Goal: Communication & Community: Answer question/provide support

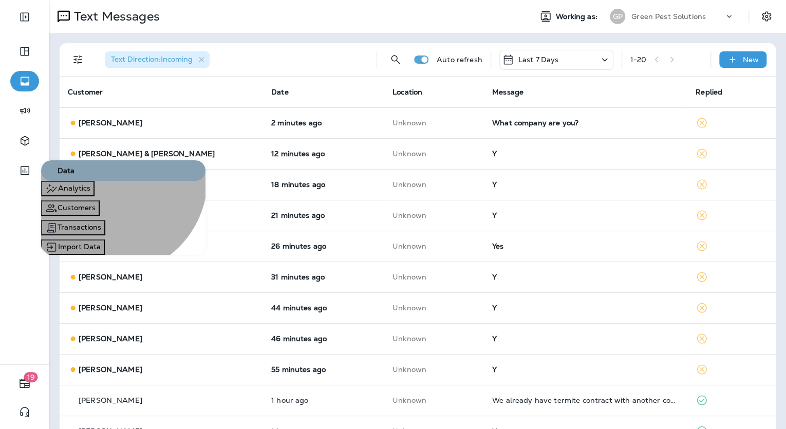
click at [94, 196] on button "Analytics" at bounding box center [67, 188] width 53 height 15
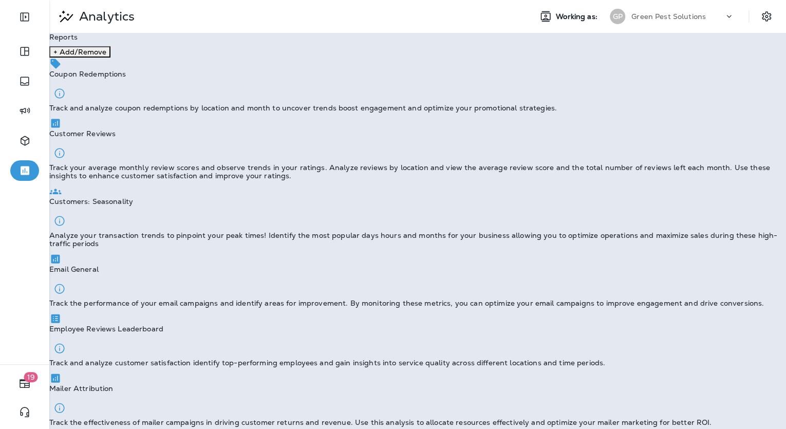
click at [128, 262] on div "Email General Track the performance of your email campaigns and identify areas …" at bounding box center [417, 280] width 736 height 54
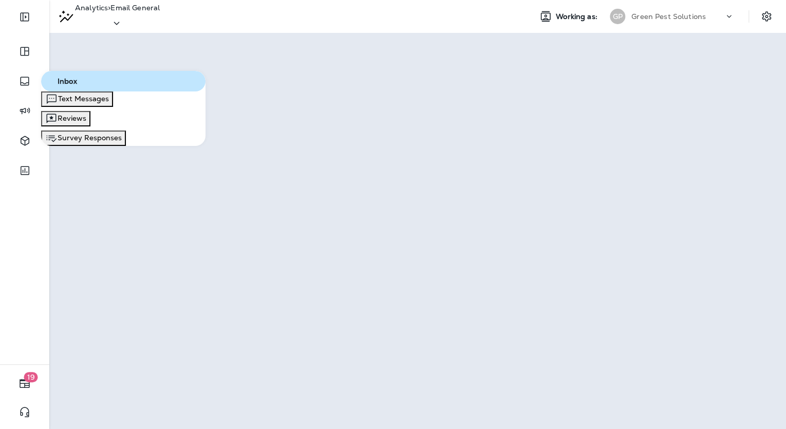
click at [108, 105] on div "Text Messages" at bounding box center [77, 99] width 64 height 12
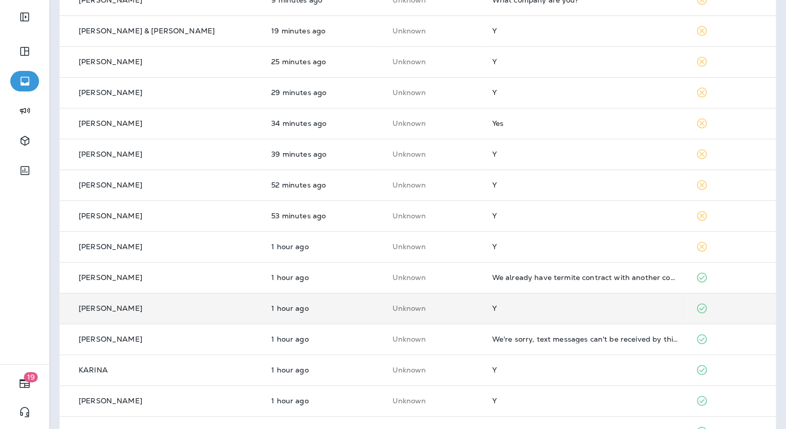
scroll to position [123, 0]
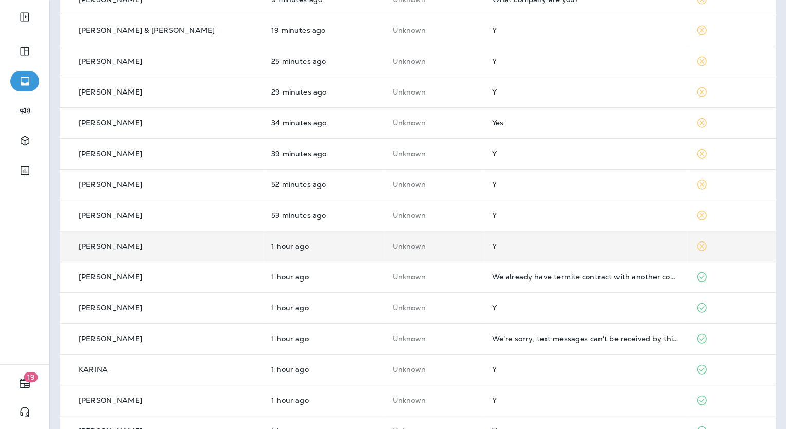
click at [551, 245] on div "Y" at bounding box center [585, 246] width 187 height 8
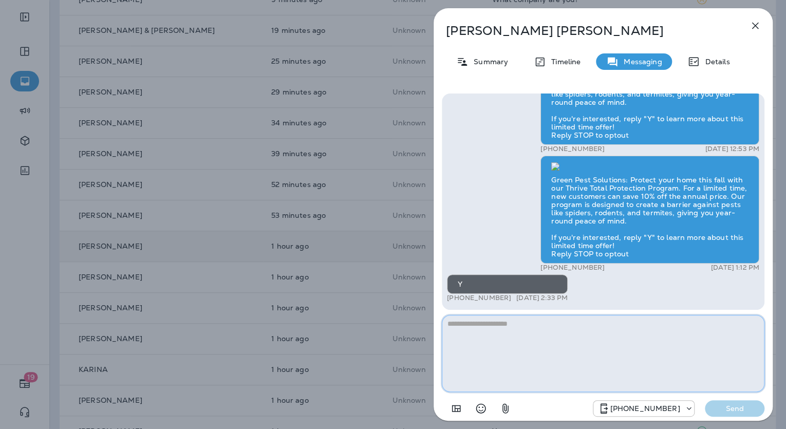
click at [542, 326] on textarea at bounding box center [603, 353] width 322 height 77
paste textarea "**********"
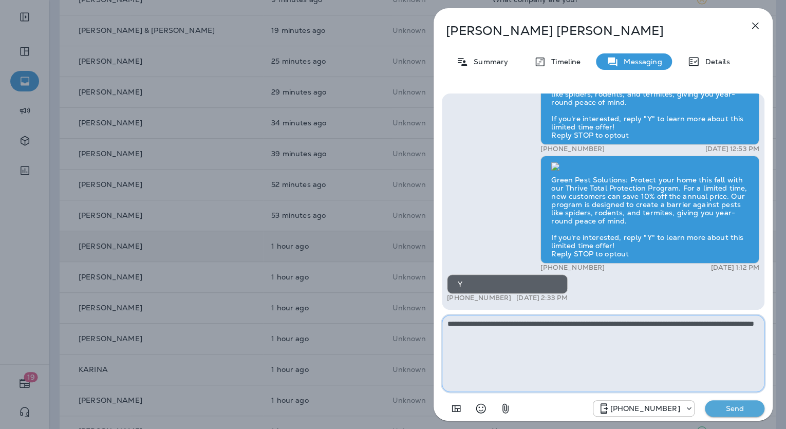
type textarea "**********"
click at [739, 410] on p "Send" at bounding box center [734, 408] width 43 height 9
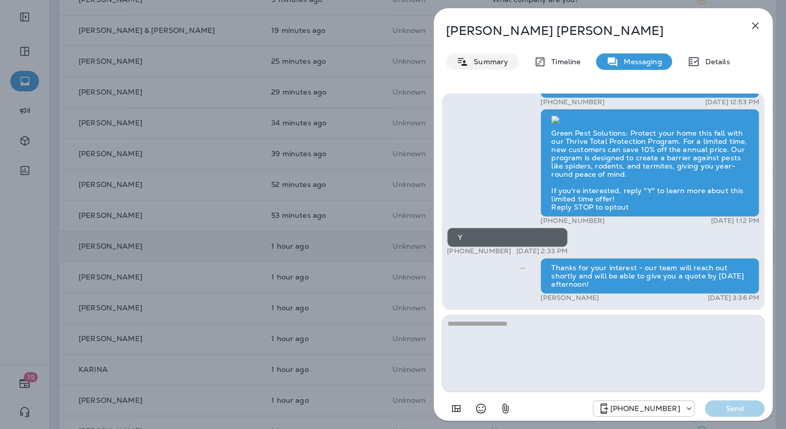
click at [490, 66] on p "Summary" at bounding box center [488, 62] width 40 height 8
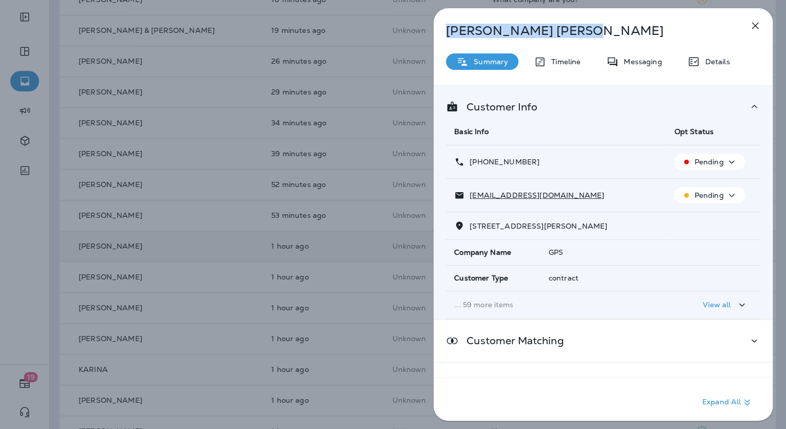
drag, startPoint x: 520, startPoint y: 31, endPoint x: 446, endPoint y: 27, distance: 74.1
click at [446, 27] on p "[PERSON_NAME]" at bounding box center [586, 31] width 280 height 14
copy p "[PERSON_NAME]"
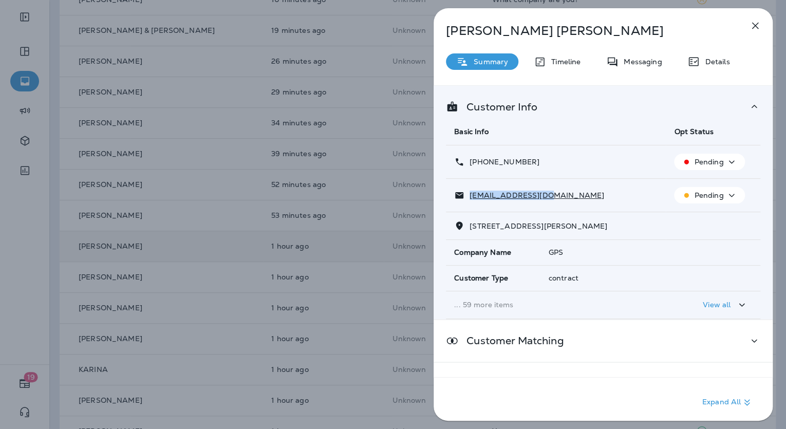
drag, startPoint x: 528, startPoint y: 193, endPoint x: 469, endPoint y: 194, distance: 59.6
click at [469, 194] on div "[EMAIL_ADDRESS][DOMAIN_NAME]" at bounding box center [555, 195] width 203 height 11
copy p "[EMAIL_ADDRESS][DOMAIN_NAME]"
drag, startPoint x: 536, startPoint y: 160, endPoint x: 468, endPoint y: 164, distance: 67.4
click at [468, 164] on div "[PHONE_NUMBER]" at bounding box center [555, 162] width 203 height 11
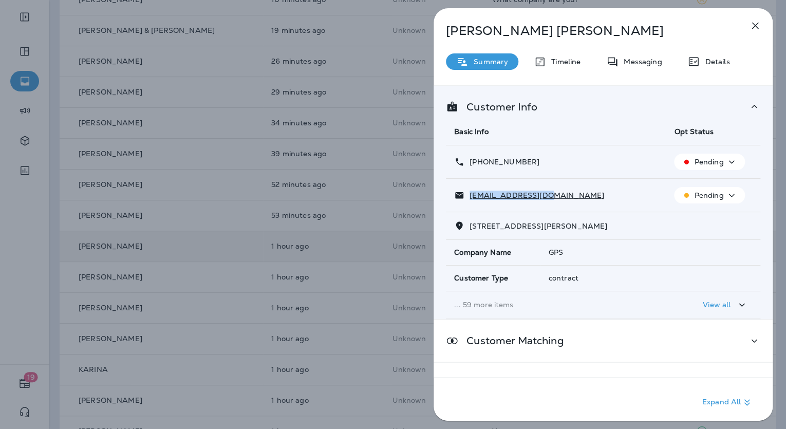
copy p "[PHONE_NUMBER]"
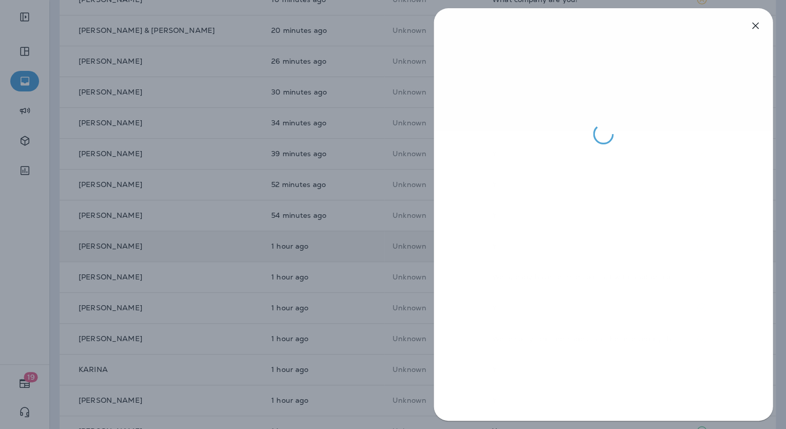
click at [359, 197] on div at bounding box center [393, 214] width 786 height 429
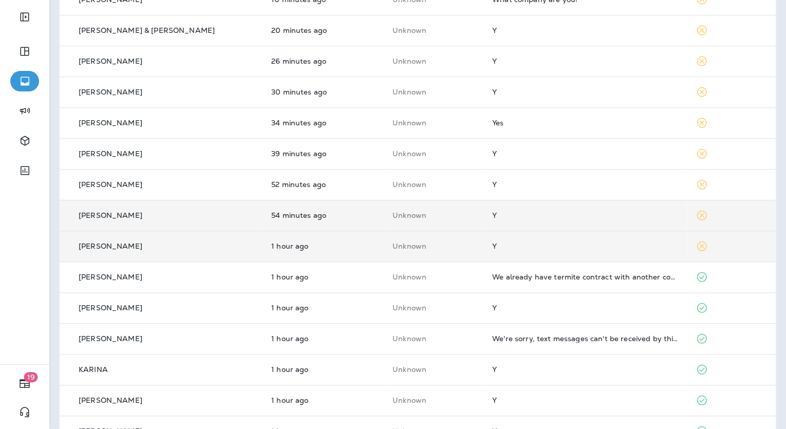
click at [492, 214] on div "Y" at bounding box center [585, 215] width 187 height 8
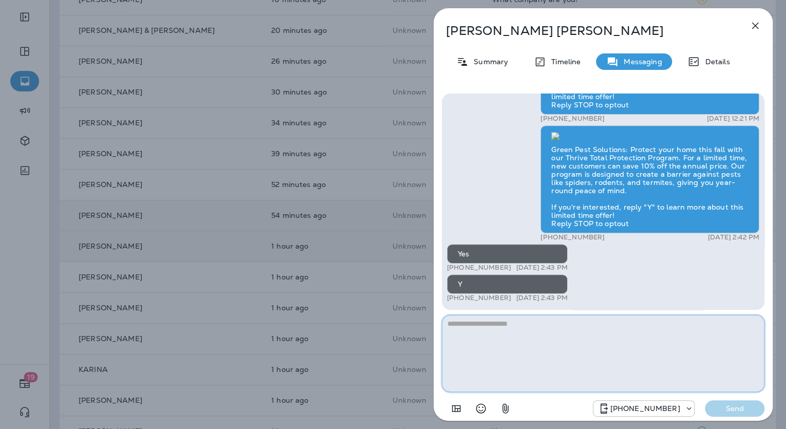
click at [574, 326] on textarea at bounding box center [603, 353] width 322 height 77
paste textarea "**********"
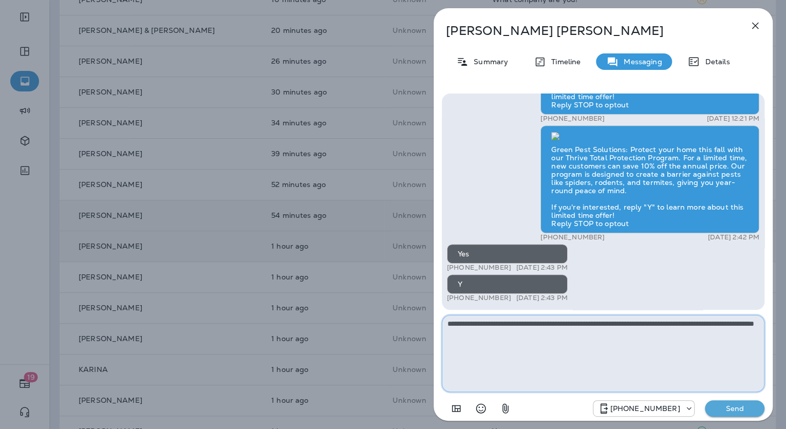
type textarea "**********"
click at [737, 409] on p "Send" at bounding box center [734, 408] width 43 height 9
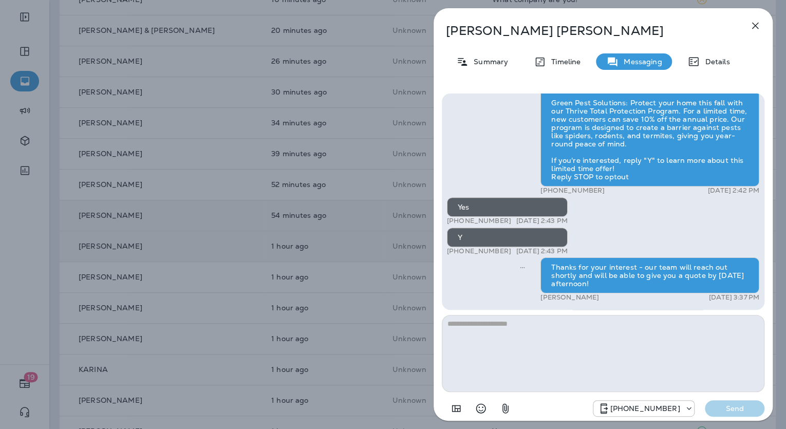
click at [491, 63] on p "Summary" at bounding box center [488, 62] width 40 height 8
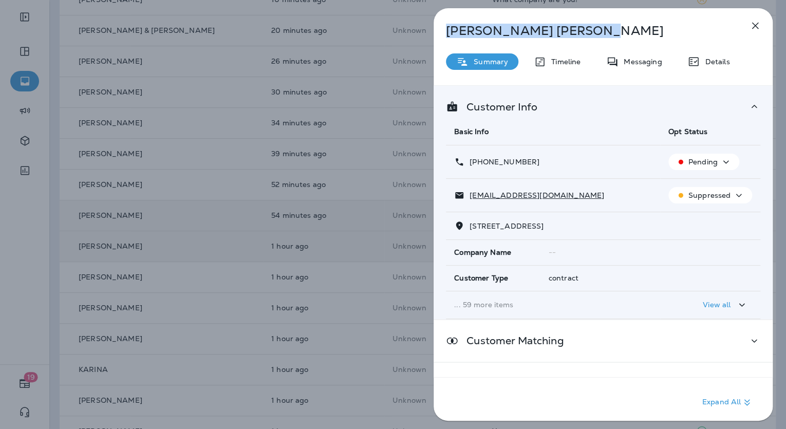
drag, startPoint x: 548, startPoint y: 31, endPoint x: 449, endPoint y: 31, distance: 99.1
click at [449, 31] on p "[PERSON_NAME]" at bounding box center [586, 31] width 280 height 14
copy p "[PERSON_NAME]"
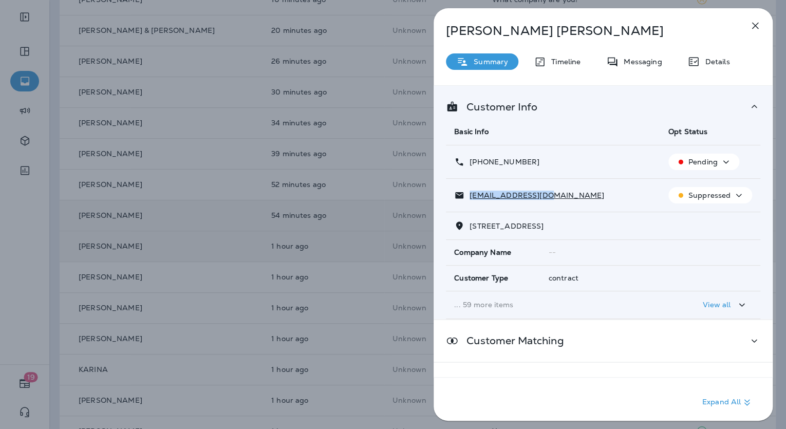
drag, startPoint x: 567, startPoint y: 195, endPoint x: 470, endPoint y: 197, distance: 96.6
click at [470, 197] on div "[EMAIL_ADDRESS][DOMAIN_NAME]" at bounding box center [553, 195] width 198 height 11
copy p "[EMAIL_ADDRESS][DOMAIN_NAME]"
drag, startPoint x: 524, startPoint y: 159, endPoint x: 470, endPoint y: 160, distance: 53.4
click at [470, 160] on p "[PHONE_NUMBER]" at bounding box center [501, 162] width 75 height 8
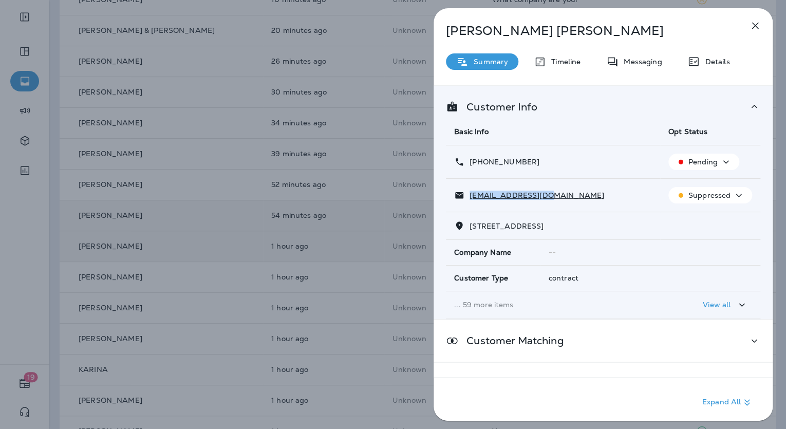
copy p "[PHONE_NUMBER]"
drag, startPoint x: 756, startPoint y: 26, endPoint x: 748, endPoint y: 31, distance: 9.6
click at [756, 26] on icon "button" at bounding box center [755, 26] width 12 height 12
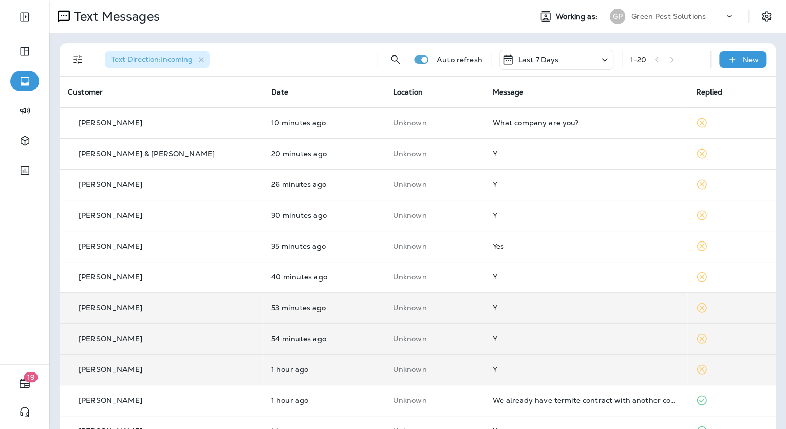
click at [410, 302] on td "Unknown" at bounding box center [435, 307] width 100 height 31
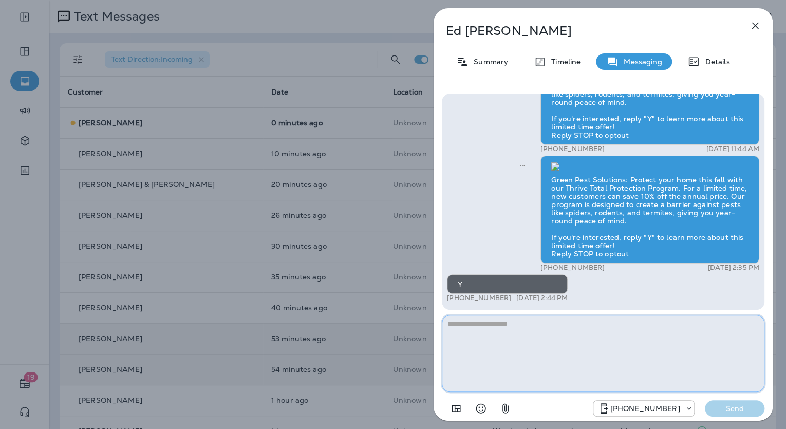
click at [469, 327] on textarea at bounding box center [603, 353] width 322 height 77
paste textarea "**********"
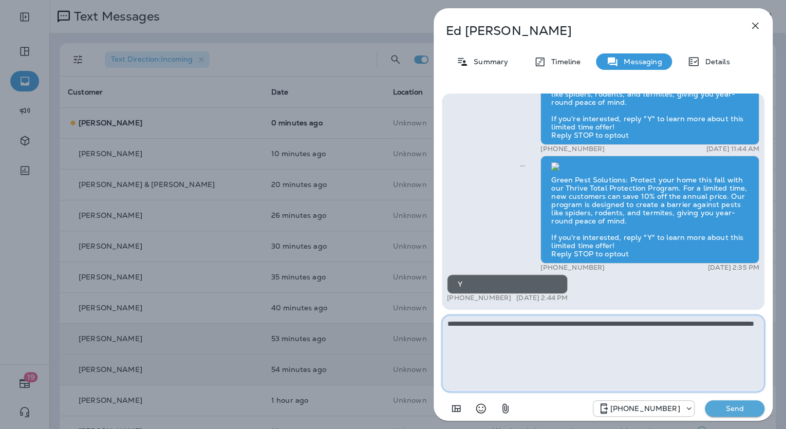
type textarea "**********"
click at [739, 408] on p "Send" at bounding box center [734, 408] width 43 height 9
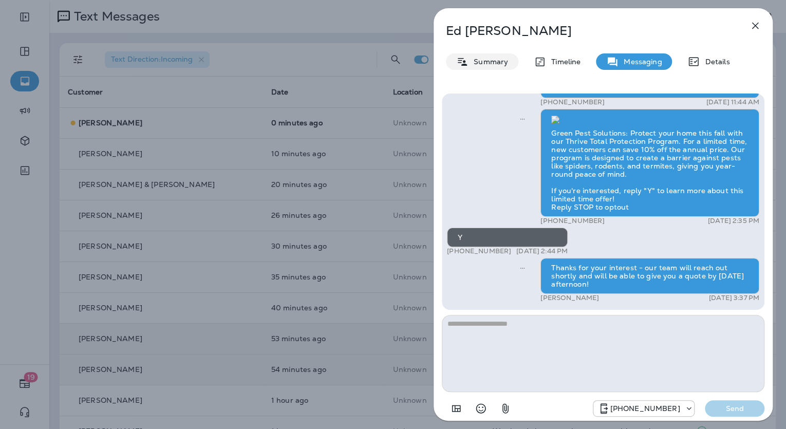
drag, startPoint x: 489, startPoint y: 60, endPoint x: 497, endPoint y: 51, distance: 11.3
click at [490, 60] on p "Summary" at bounding box center [488, 62] width 40 height 8
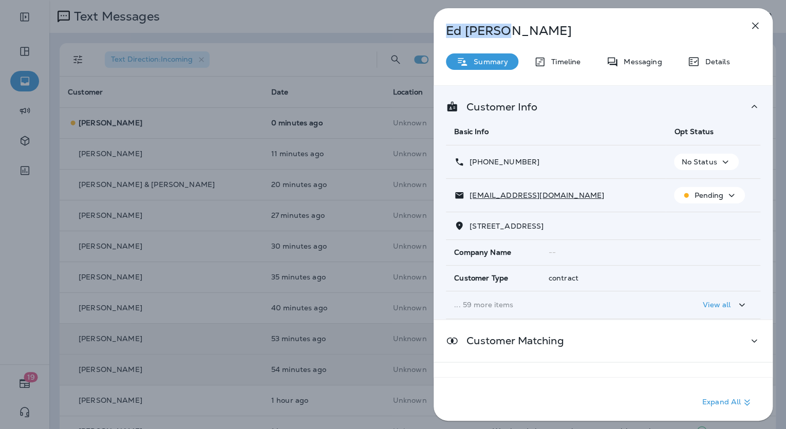
drag, startPoint x: 506, startPoint y: 33, endPoint x: 429, endPoint y: 33, distance: 76.5
click at [429, 33] on div "[PERSON_NAME] Summary Timeline Messaging Details Customer Info Basic Info Opt S…" at bounding box center [603, 214] width 366 height 429
copy p "[PERSON_NAME]"
drag, startPoint x: 560, startPoint y: 194, endPoint x: 469, endPoint y: 196, distance: 90.4
click at [469, 196] on div "[EMAIL_ADDRESS][DOMAIN_NAME]" at bounding box center [555, 195] width 203 height 11
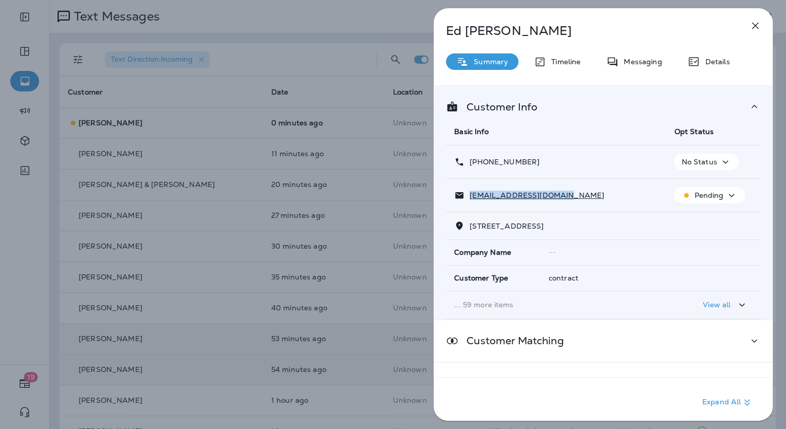
copy p "[EMAIL_ADDRESS][DOMAIN_NAME]"
drag, startPoint x: 534, startPoint y: 162, endPoint x: 470, endPoint y: 154, distance: 64.2
click at [470, 154] on td "[PHONE_NUMBER]" at bounding box center [556, 161] width 220 height 33
copy p "[PHONE_NUMBER]"
click at [367, 228] on div "[PERSON_NAME] Summary Timeline Messaging Details Customer Info Basic Info Opt S…" at bounding box center [393, 214] width 786 height 429
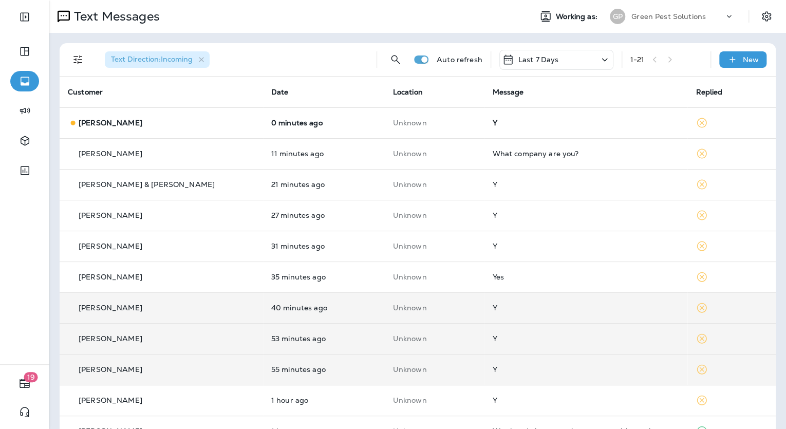
click at [492, 310] on div "Y" at bounding box center [585, 307] width 187 height 8
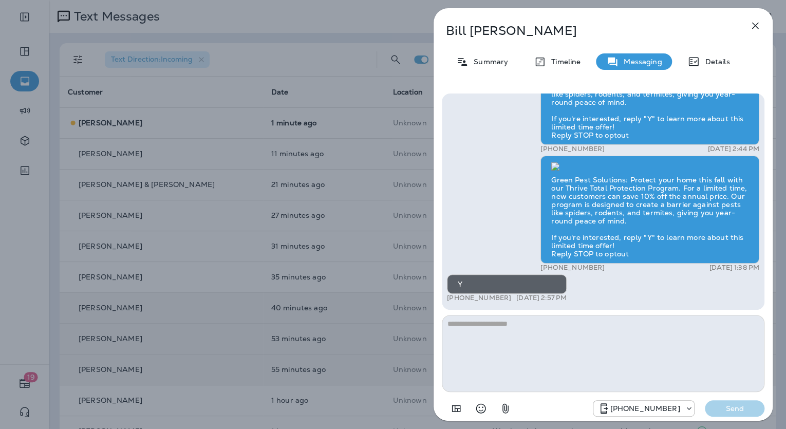
click at [381, 319] on div "[PERSON_NAME] Summary Timeline Messaging Details Green Pest Solutions: Protect …" at bounding box center [393, 214] width 786 height 429
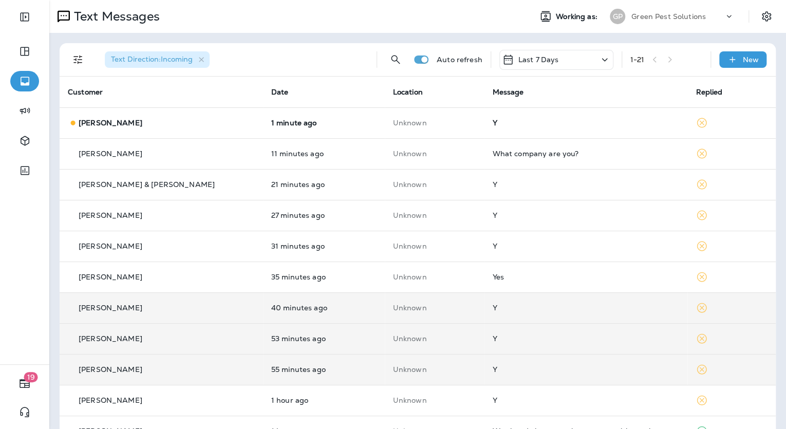
click at [492, 366] on div "Y" at bounding box center [585, 369] width 187 height 8
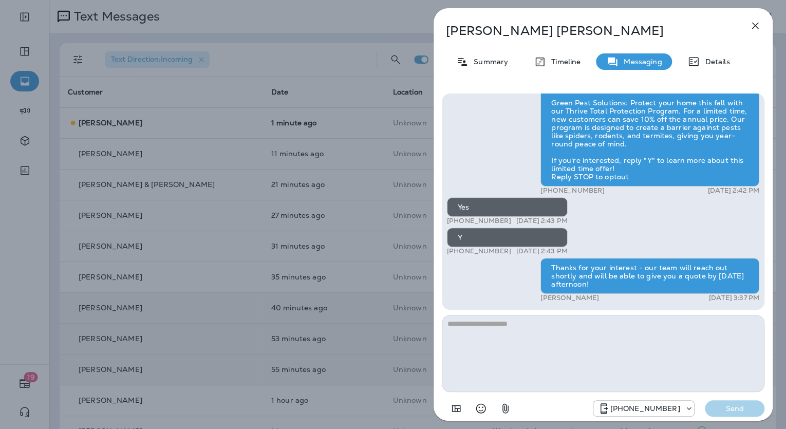
click at [369, 347] on div "[PERSON_NAME] Summary Timeline Messaging Details Is your [DATE] party ready for…" at bounding box center [393, 214] width 786 height 429
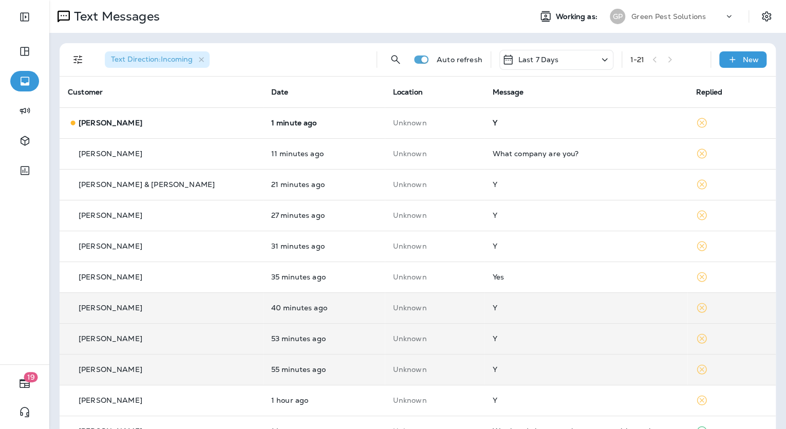
click at [484, 345] on td "Y" at bounding box center [585, 338] width 203 height 31
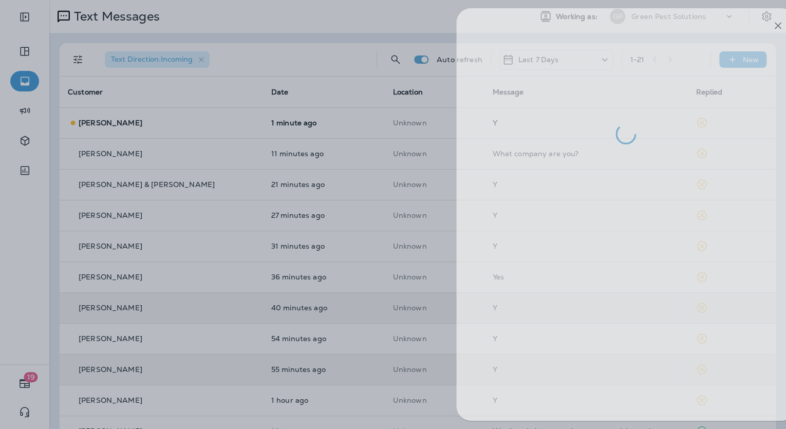
click at [372, 369] on div at bounding box center [416, 214] width 786 height 429
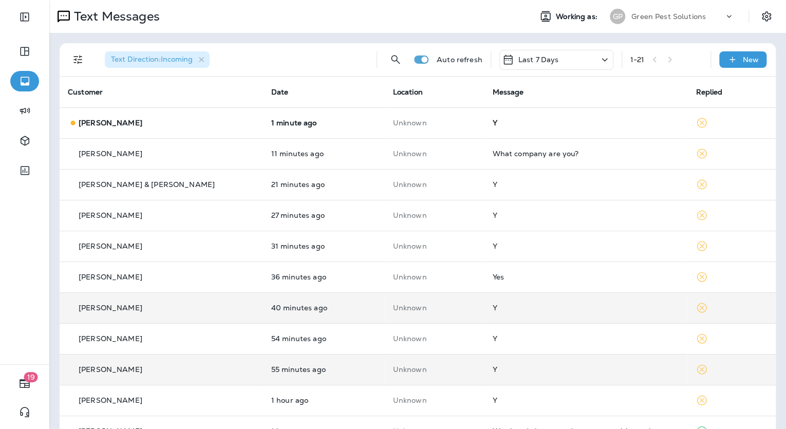
click at [484, 310] on td "Y" at bounding box center [585, 307] width 203 height 31
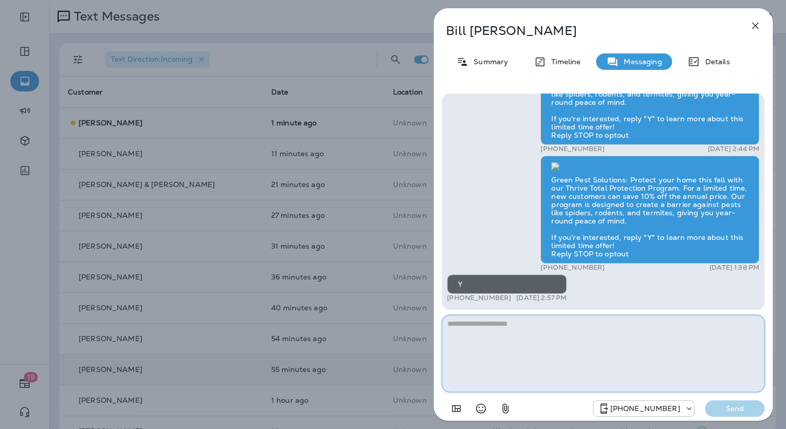
click at [530, 329] on textarea at bounding box center [603, 353] width 322 height 77
paste textarea "**********"
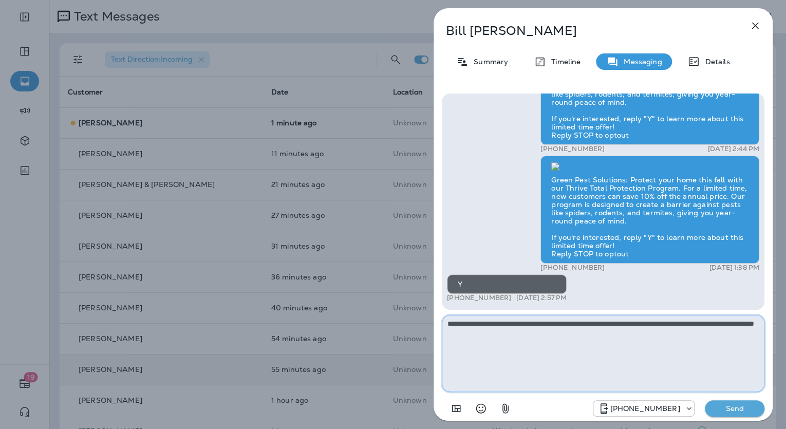
type textarea "**********"
click at [721, 406] on p "Send" at bounding box center [734, 408] width 43 height 9
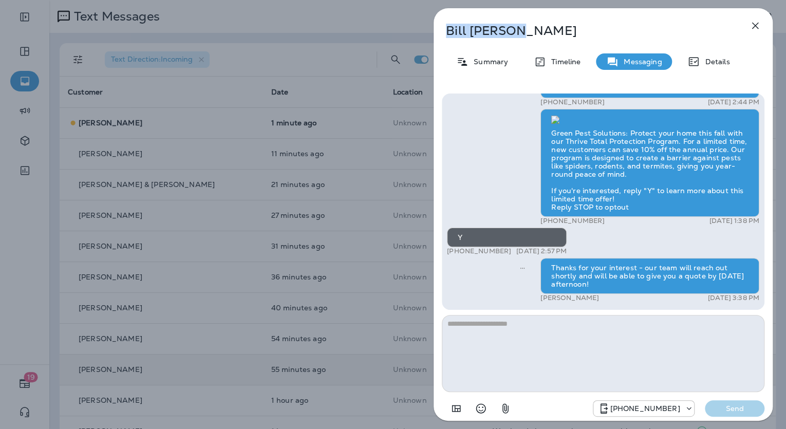
drag, startPoint x: 516, startPoint y: 31, endPoint x: 439, endPoint y: 29, distance: 76.5
click at [439, 29] on div "[PERSON_NAME]" at bounding box center [585, 31] width 305 height 14
copy p "[PERSON_NAME]"
click at [507, 62] on div "Summary" at bounding box center [482, 61] width 72 height 16
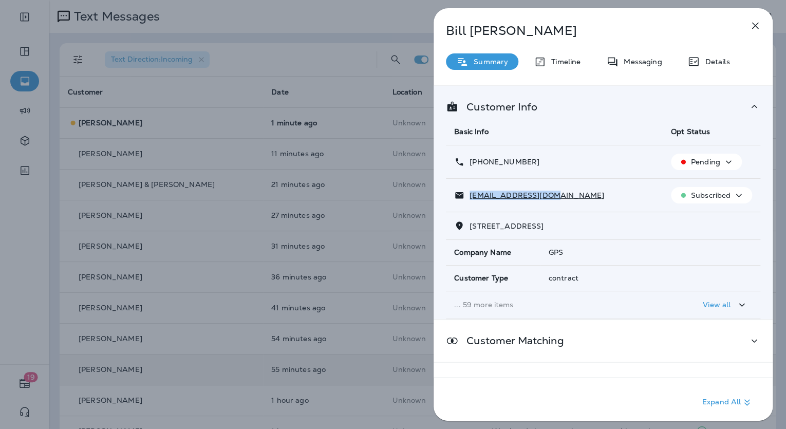
drag, startPoint x: 546, startPoint y: 195, endPoint x: 470, endPoint y: 193, distance: 76.5
click at [470, 193] on div "[EMAIL_ADDRESS][DOMAIN_NAME]" at bounding box center [554, 195] width 200 height 11
drag, startPoint x: 540, startPoint y: 159, endPoint x: 468, endPoint y: 164, distance: 72.1
click at [468, 164] on div "[PHONE_NUMBER]" at bounding box center [554, 162] width 200 height 11
click at [384, 144] on div "[PERSON_NAME] Summary Timeline Messaging Details Customer Info Basic Info Opt S…" at bounding box center [393, 214] width 786 height 429
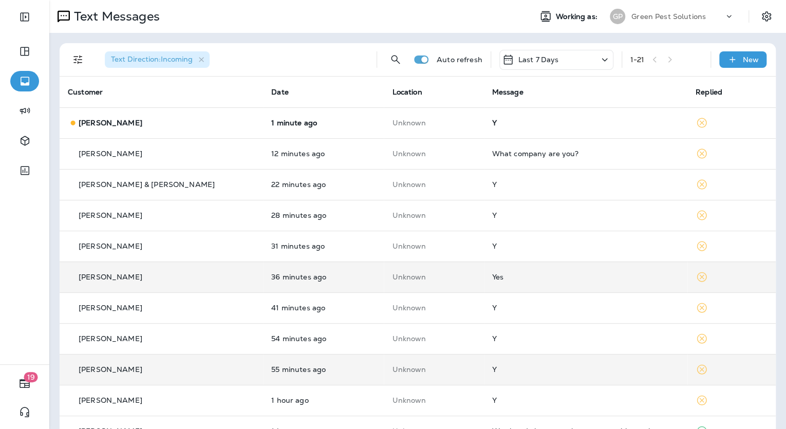
click at [512, 281] on td "Yes" at bounding box center [585, 276] width 203 height 31
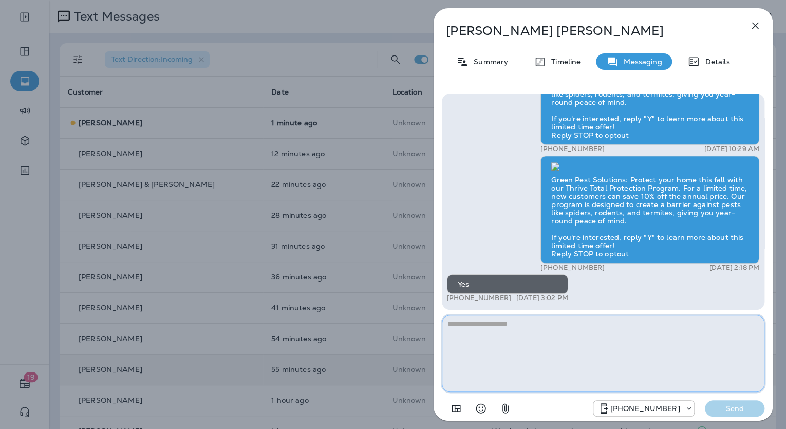
click at [486, 330] on textarea at bounding box center [603, 353] width 322 height 77
paste textarea "**********"
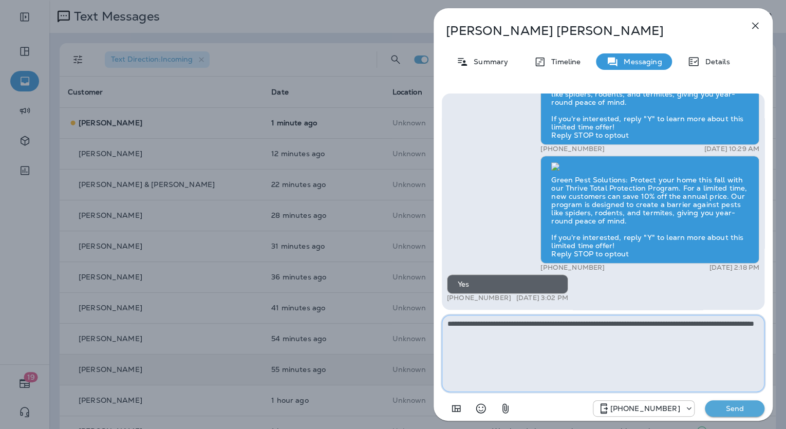
type textarea "**********"
drag, startPoint x: 722, startPoint y: 406, endPoint x: 717, endPoint y: 397, distance: 10.1
click at [722, 407] on p "Send" at bounding box center [734, 408] width 43 height 9
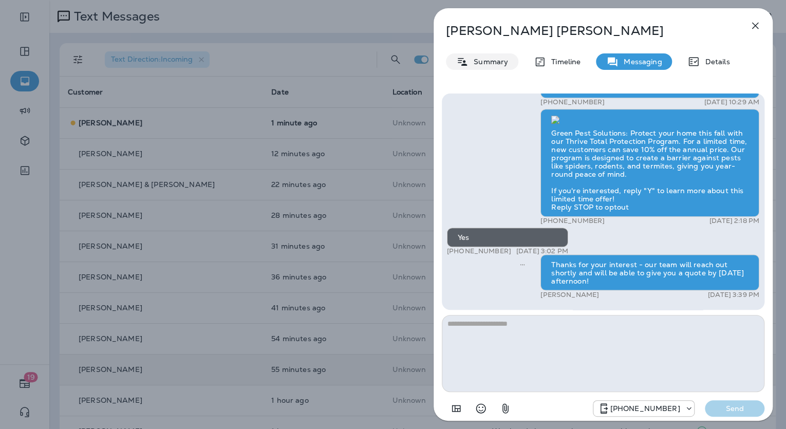
click at [472, 59] on p "Summary" at bounding box center [488, 62] width 40 height 8
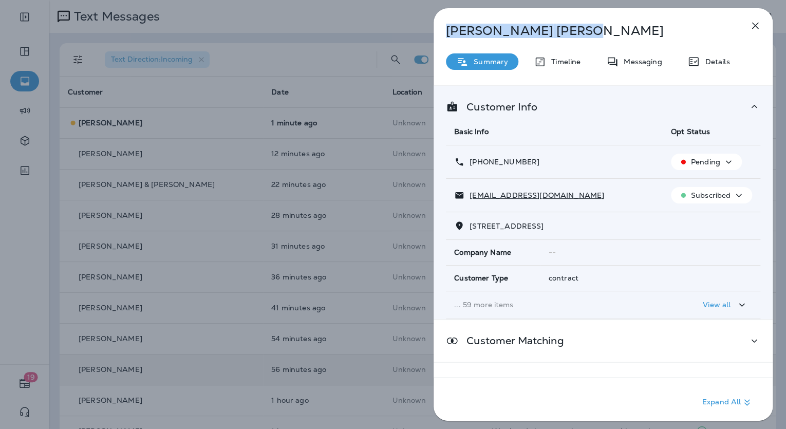
drag, startPoint x: 527, startPoint y: 29, endPoint x: 446, endPoint y: 31, distance: 81.7
click at [446, 31] on p "[PERSON_NAME]" at bounding box center [586, 31] width 280 height 14
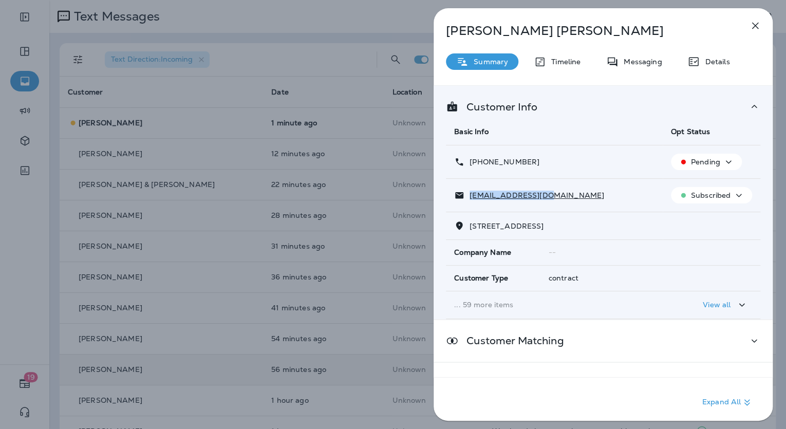
drag, startPoint x: 549, startPoint y: 193, endPoint x: 471, endPoint y: 195, distance: 78.1
click at [471, 195] on div "[EMAIL_ADDRESS][DOMAIN_NAME]" at bounding box center [554, 195] width 200 height 11
drag, startPoint x: 536, startPoint y: 160, endPoint x: 469, endPoint y: 164, distance: 66.4
click at [469, 164] on div "[PHONE_NUMBER]" at bounding box center [554, 162] width 200 height 11
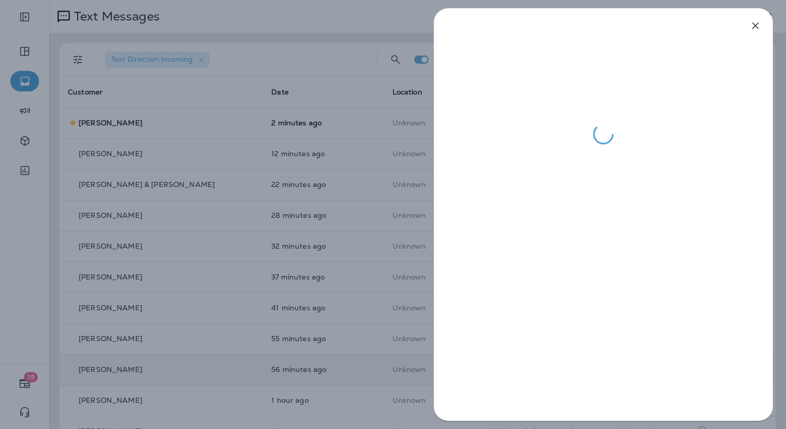
click at [370, 225] on div at bounding box center [393, 214] width 786 height 429
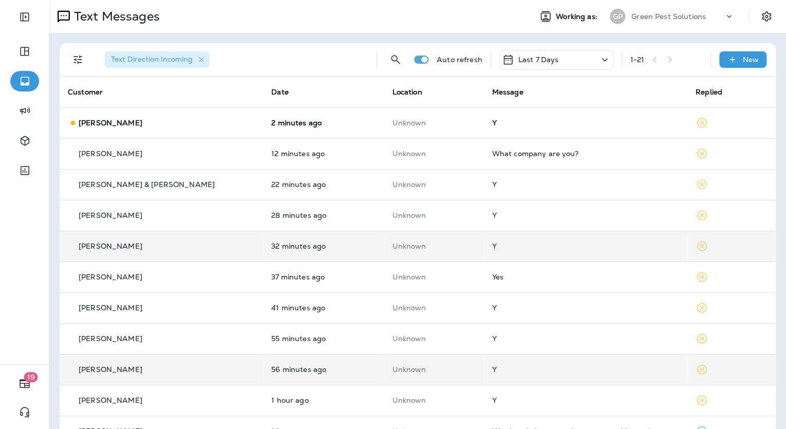
click at [496, 243] on div "Y" at bounding box center [585, 246] width 187 height 8
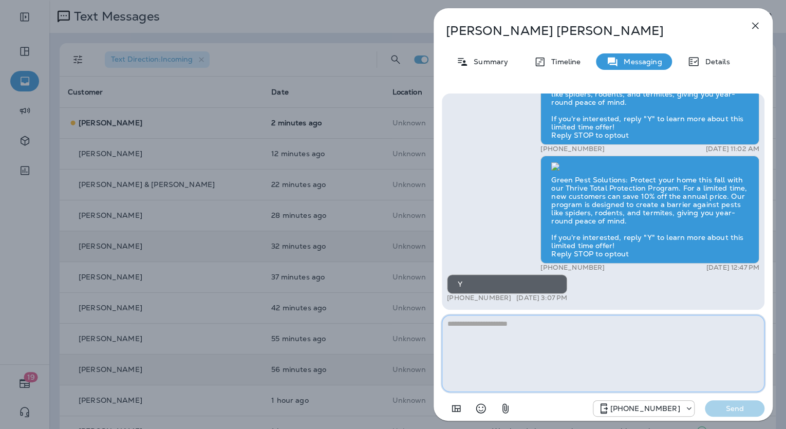
click at [557, 339] on textarea at bounding box center [603, 353] width 322 height 77
paste textarea "**********"
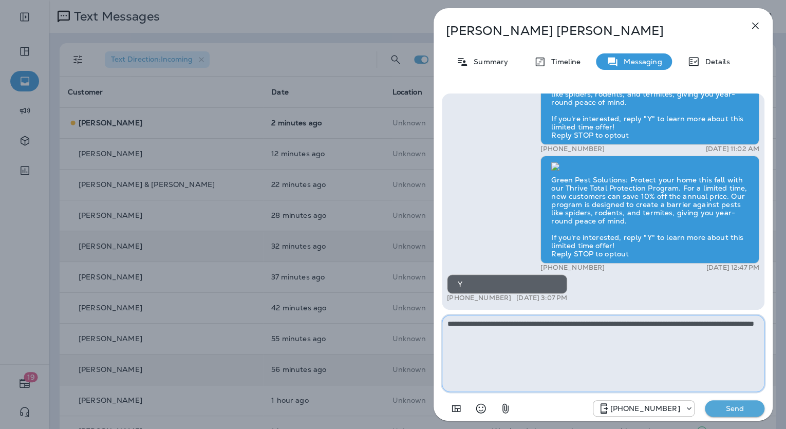
type textarea "**********"
click at [745, 405] on p "Send" at bounding box center [734, 408] width 43 height 9
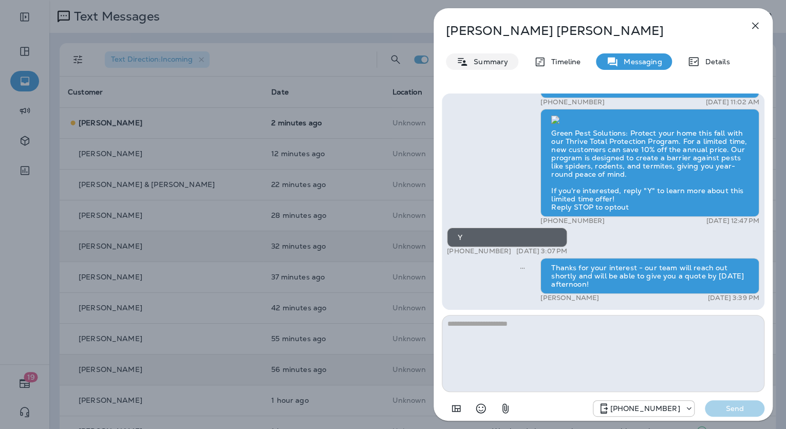
click at [497, 63] on p "Summary" at bounding box center [488, 62] width 40 height 8
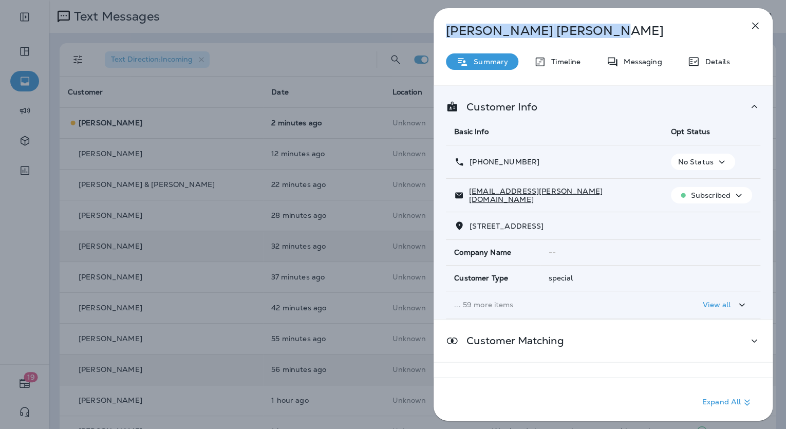
drag, startPoint x: 555, startPoint y: 29, endPoint x: 444, endPoint y: 29, distance: 110.9
click at [444, 29] on div "[PERSON_NAME]" at bounding box center [585, 31] width 305 height 14
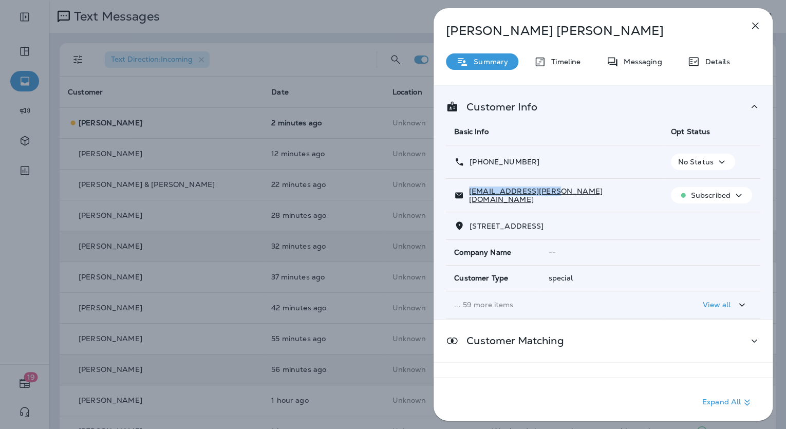
drag, startPoint x: 564, startPoint y: 195, endPoint x: 470, endPoint y: 197, distance: 94.0
click at [470, 197] on div "[EMAIL_ADDRESS][PERSON_NAME][DOMAIN_NAME]" at bounding box center [554, 195] width 200 height 16
drag, startPoint x: 533, startPoint y: 157, endPoint x: 470, endPoint y: 162, distance: 62.9
click at [470, 162] on div "[PHONE_NUMBER]" at bounding box center [554, 162] width 200 height 11
click at [380, 271] on div "[PERSON_NAME] Summary Timeline Messaging Details Customer Info Basic Info Opt S…" at bounding box center [393, 214] width 786 height 429
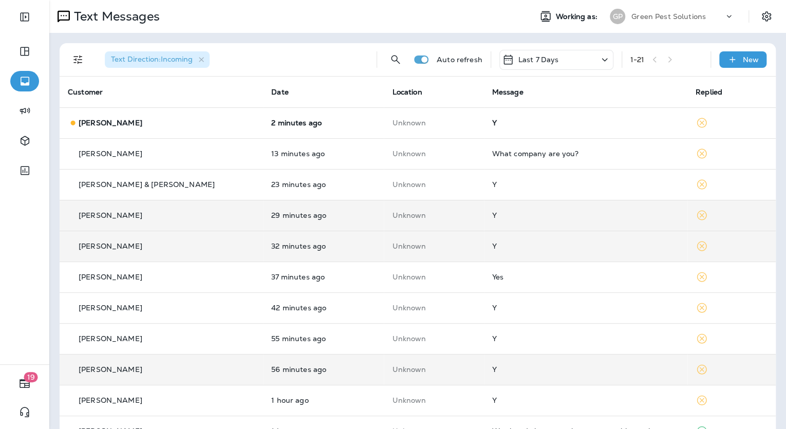
click at [489, 221] on td "Y" at bounding box center [585, 215] width 203 height 31
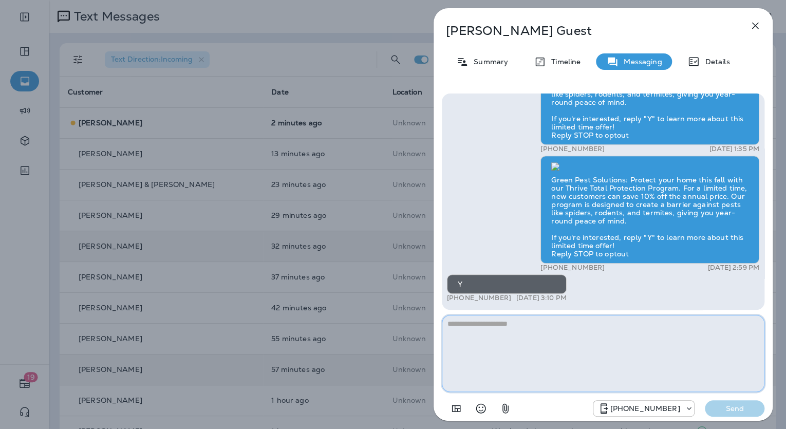
click at [561, 328] on textarea at bounding box center [603, 353] width 322 height 77
paste textarea "**********"
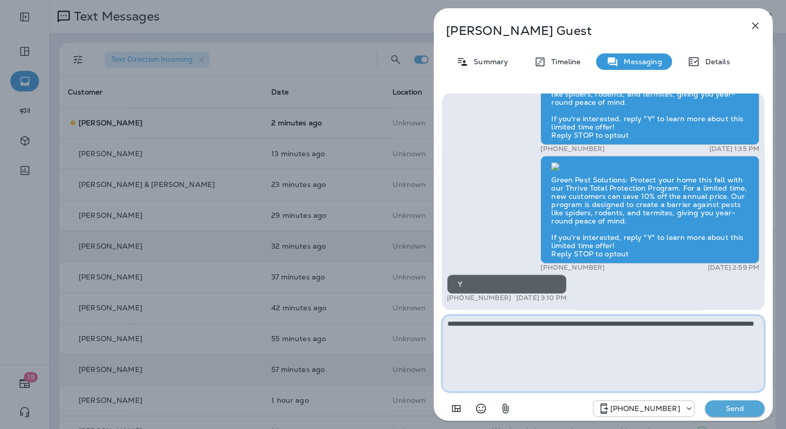
type textarea "**********"
click at [725, 408] on p "Send" at bounding box center [734, 408] width 43 height 9
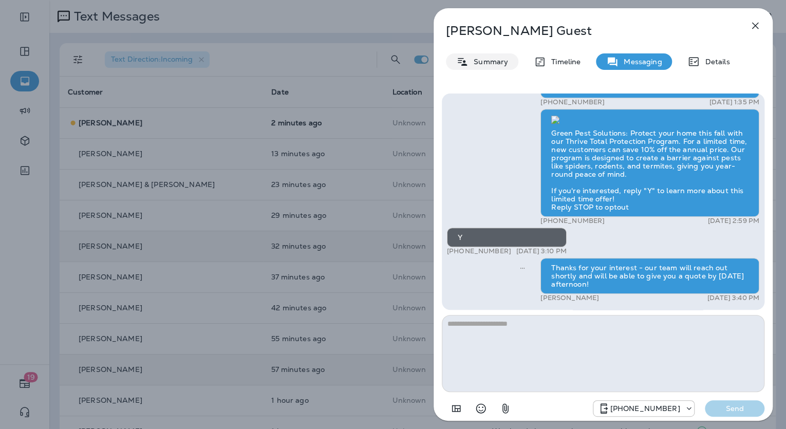
click at [499, 59] on p "Summary" at bounding box center [488, 62] width 40 height 8
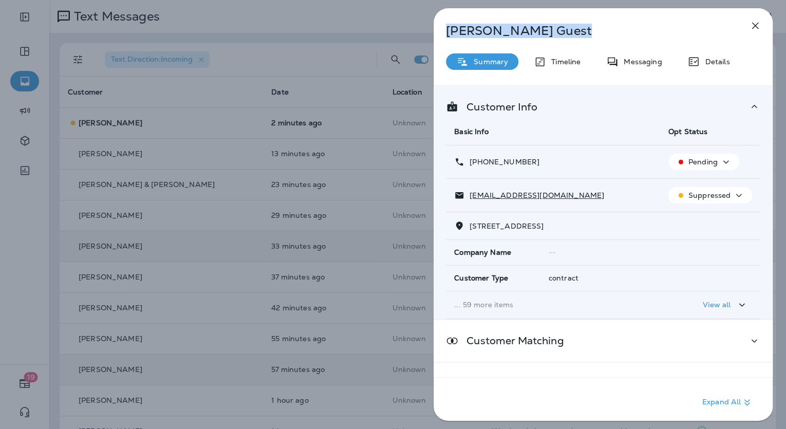
drag, startPoint x: 541, startPoint y: 32, endPoint x: 445, endPoint y: 31, distance: 96.0
click at [446, 31] on p "[PERSON_NAME]" at bounding box center [586, 31] width 280 height 14
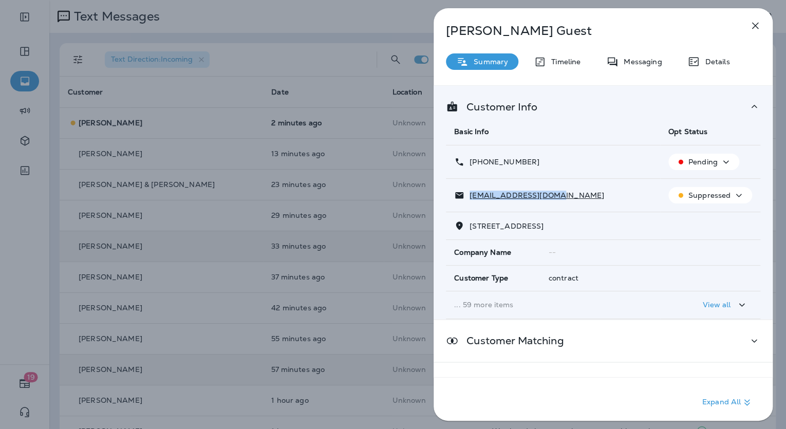
drag, startPoint x: 556, startPoint y: 191, endPoint x: 466, endPoint y: 197, distance: 89.6
click at [466, 197] on div "[EMAIL_ADDRESS][DOMAIN_NAME]" at bounding box center [553, 195] width 198 height 11
drag, startPoint x: 555, startPoint y: 162, endPoint x: 468, endPoint y: 161, distance: 86.3
click at [468, 161] on div "[PHONE_NUMBER]" at bounding box center [553, 162] width 198 height 11
click at [371, 292] on div "[PERSON_NAME] Guest Summary Timeline Messaging Details Customer Info Basic Info…" at bounding box center [393, 214] width 786 height 429
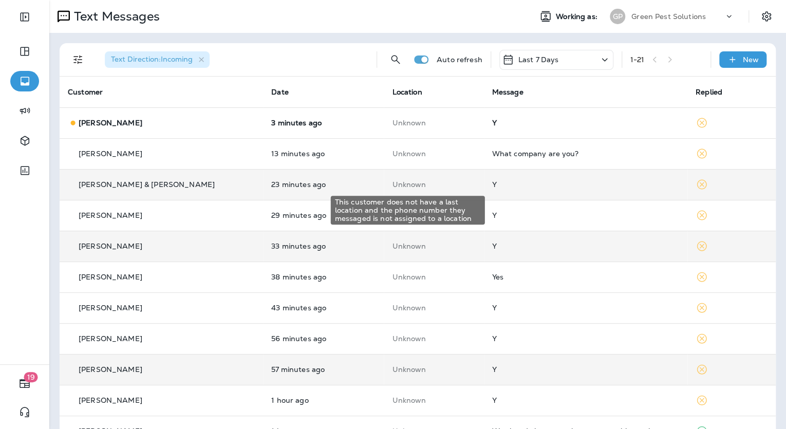
click at [434, 185] on p "Unknown" at bounding box center [433, 184] width 83 height 8
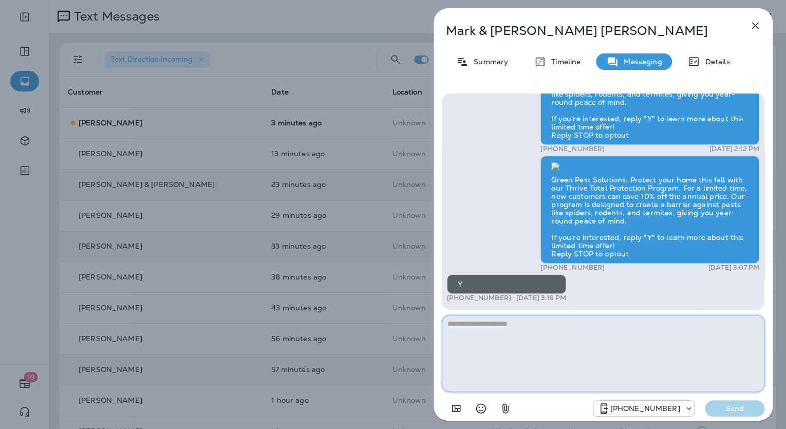
click at [562, 336] on textarea at bounding box center [603, 353] width 322 height 77
paste textarea "**********"
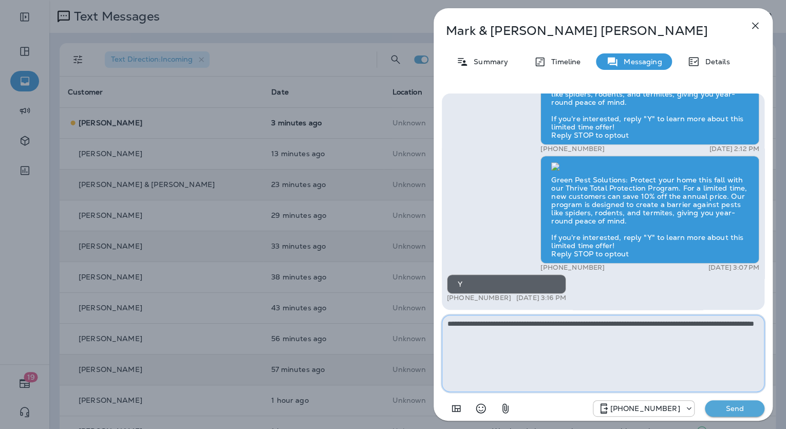
type textarea "**********"
click at [727, 401] on button "Send" at bounding box center [735, 408] width 60 height 16
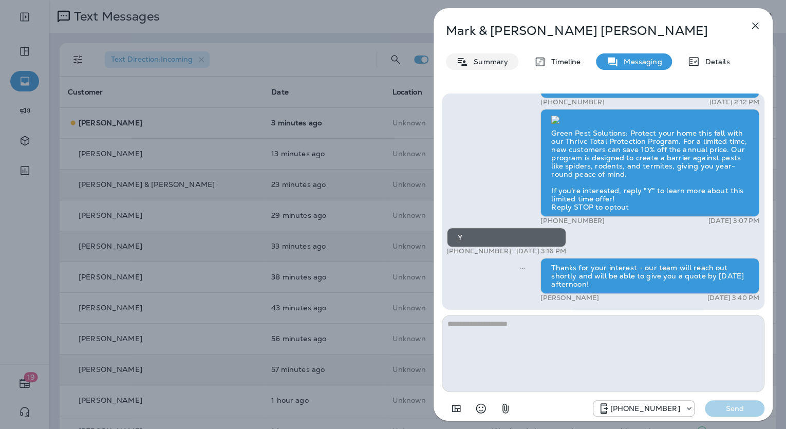
click at [483, 61] on p "Summary" at bounding box center [488, 62] width 40 height 8
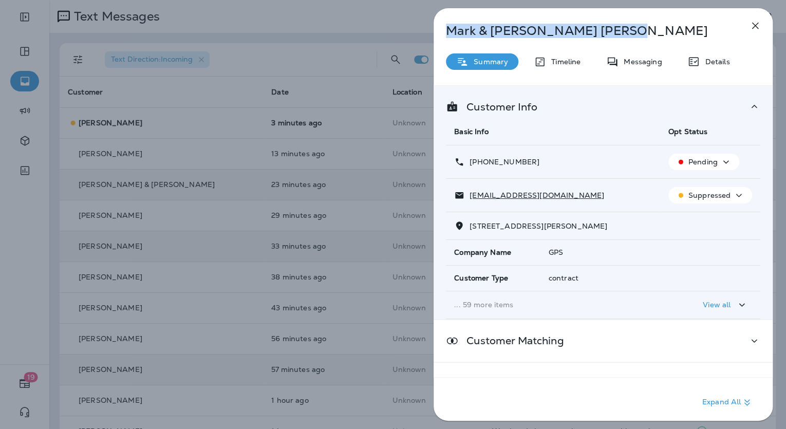
drag, startPoint x: 548, startPoint y: 27, endPoint x: 447, endPoint y: 35, distance: 100.9
click at [447, 35] on p "[PERSON_NAME] & [PERSON_NAME]" at bounding box center [586, 31] width 280 height 14
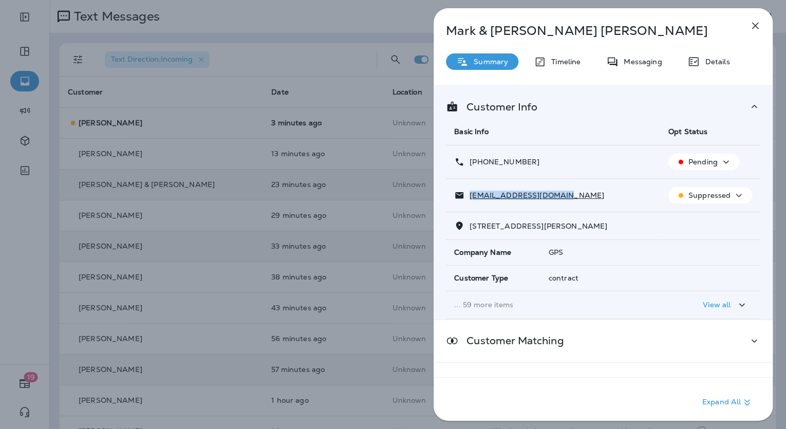
drag, startPoint x: 568, startPoint y: 192, endPoint x: 469, endPoint y: 194, distance: 98.6
click at [469, 194] on div "[EMAIL_ADDRESS][DOMAIN_NAME]" at bounding box center [553, 195] width 198 height 11
drag, startPoint x: 528, startPoint y: 159, endPoint x: 470, endPoint y: 163, distance: 58.2
click at [470, 163] on div "[PHONE_NUMBER]" at bounding box center [553, 162] width 198 height 11
click at [370, 199] on div "[PERSON_NAME] & [PERSON_NAME] Summary Timeline Messaging Details Customer Info …" at bounding box center [393, 214] width 786 height 429
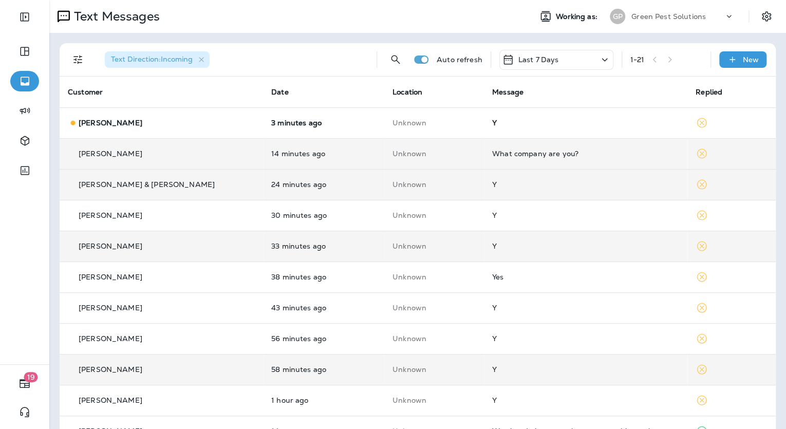
click at [551, 160] on td "What company are you?" at bounding box center [585, 153] width 203 height 31
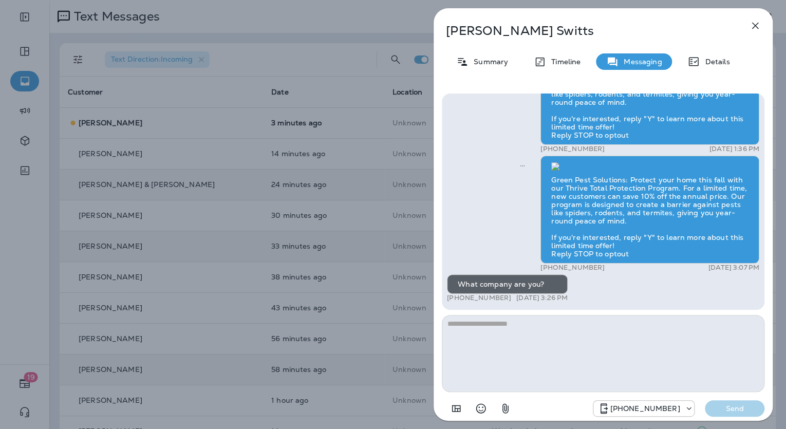
click at [503, 332] on textarea at bounding box center [603, 353] width 322 height 77
type textarea "**********"
click at [739, 403] on button "Send" at bounding box center [735, 408] width 60 height 16
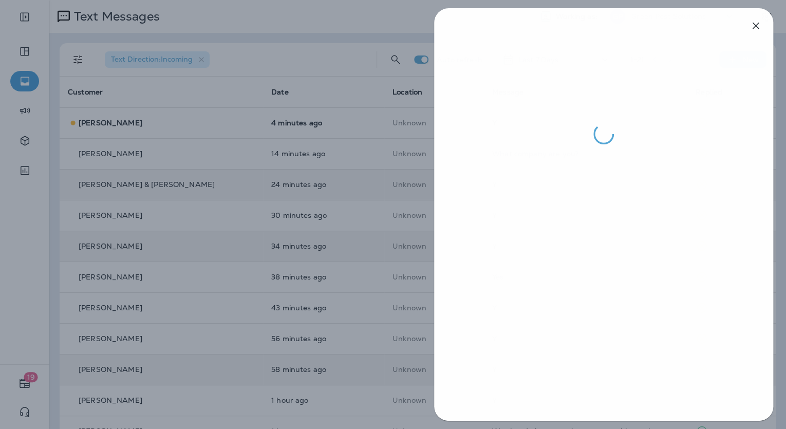
click at [301, 274] on div at bounding box center [394, 214] width 786 height 429
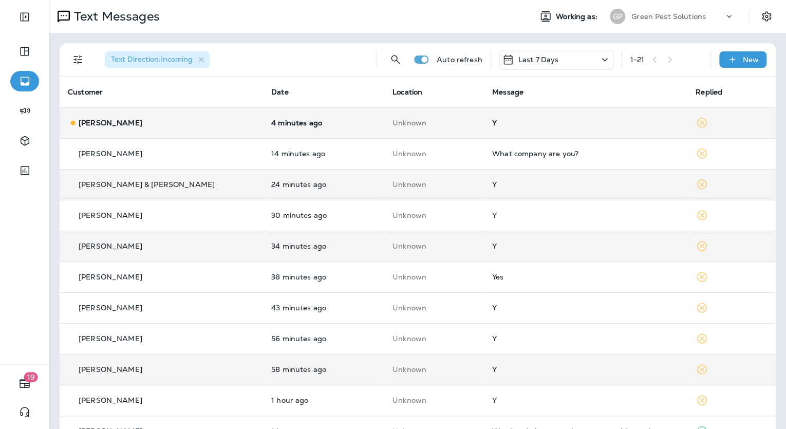
click at [513, 120] on div "Y" at bounding box center [585, 123] width 187 height 8
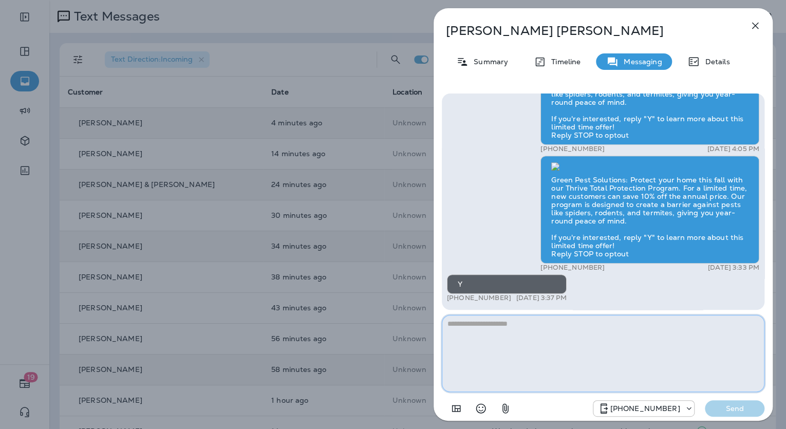
click at [563, 329] on textarea at bounding box center [603, 353] width 322 height 77
paste textarea "**********"
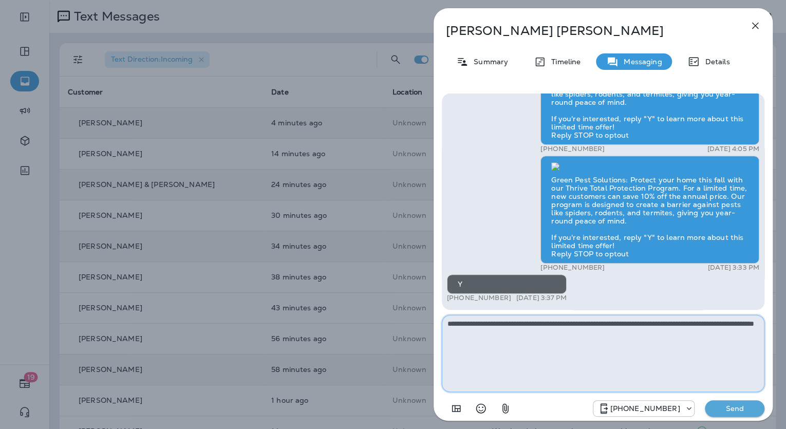
type textarea "**********"
click at [719, 405] on p "Send" at bounding box center [734, 408] width 43 height 9
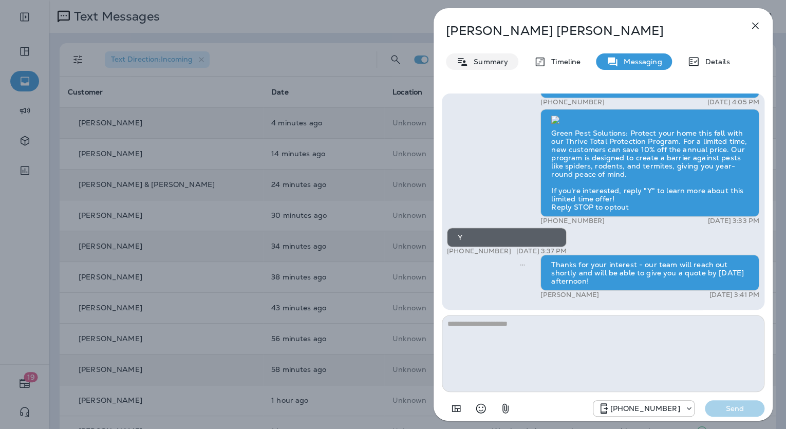
click at [479, 58] on p "Summary" at bounding box center [488, 62] width 40 height 8
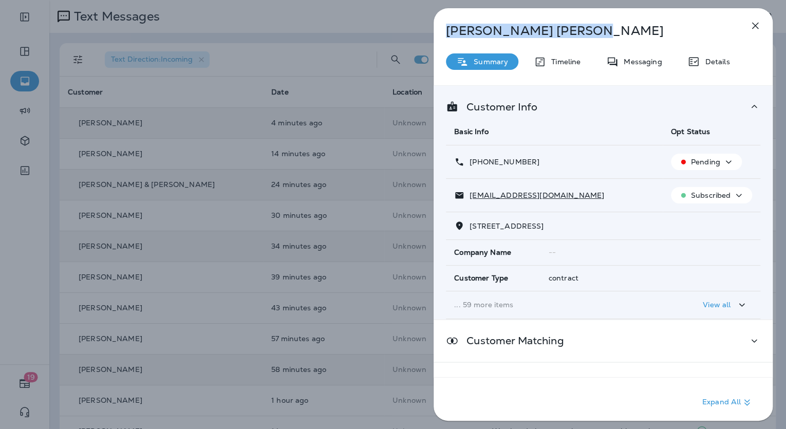
drag, startPoint x: 533, startPoint y: 27, endPoint x: 447, endPoint y: 36, distance: 86.8
click at [447, 36] on p "[PERSON_NAME]" at bounding box center [586, 31] width 280 height 14
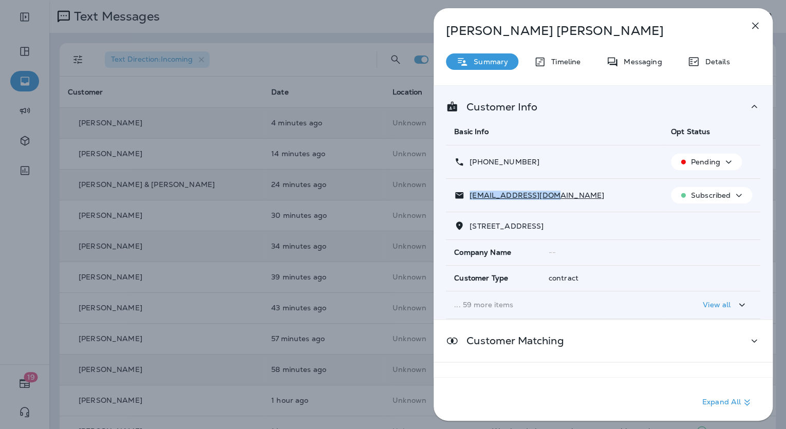
drag, startPoint x: 548, startPoint y: 193, endPoint x: 469, endPoint y: 201, distance: 79.5
click at [469, 201] on td "[EMAIL_ADDRESS][DOMAIN_NAME]" at bounding box center [554, 195] width 217 height 33
drag, startPoint x: 540, startPoint y: 154, endPoint x: 470, endPoint y: 165, distance: 71.3
click at [470, 165] on td "[PHONE_NUMBER]" at bounding box center [554, 161] width 217 height 33
click at [338, 230] on div "[PERSON_NAME] Summary Timeline Messaging Details Customer Info Basic Info Opt S…" at bounding box center [393, 214] width 786 height 429
